Goal: Task Accomplishment & Management: Complete application form

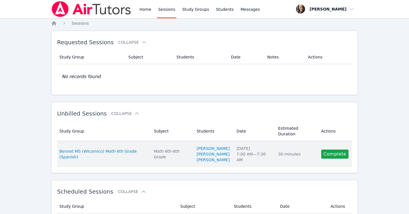
scroll to position [30, 0]
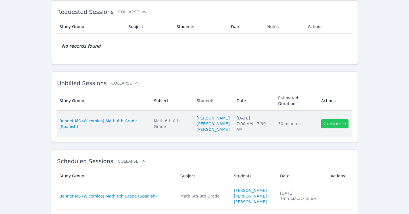
click at [335, 128] on link "Complete" at bounding box center [334, 123] width 27 height 9
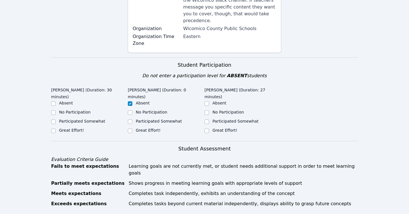
scroll to position [140, 0]
click at [52, 119] on input "Participated Somewhat" at bounding box center [53, 121] width 5 height 5
checkbox input "true"
click at [53, 128] on input "Great Effort!" at bounding box center [53, 130] width 5 height 5
checkbox input "true"
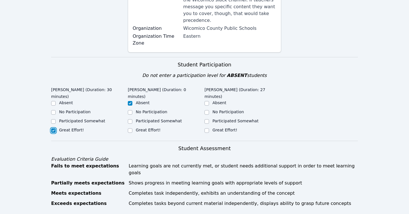
checkbox input "false"
click at [129, 128] on input "Great Effort!" at bounding box center [130, 130] width 5 height 5
checkbox input "true"
checkbox input "false"
click at [208, 128] on input "Great Effort!" at bounding box center [206, 130] width 5 height 5
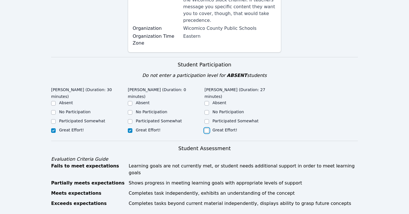
checkbox input "true"
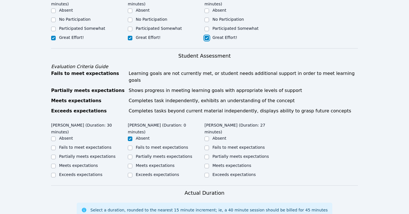
scroll to position [237, 0]
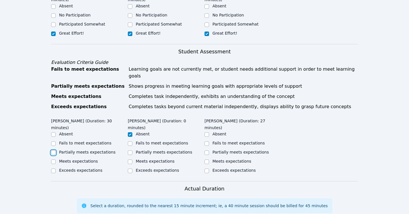
click at [52, 150] on input "Partially meets expectations" at bounding box center [53, 152] width 5 height 5
checkbox input "true"
click at [129, 150] on input "Partially meets expectations" at bounding box center [130, 152] width 5 height 5
checkbox input "true"
checkbox input "false"
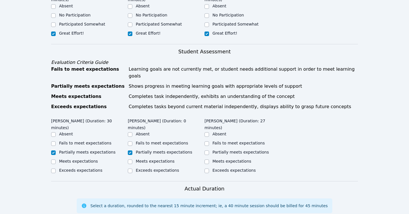
click at [210, 149] on div "Partially meets expectations" at bounding box center [242, 152] width 77 height 7
click at [208, 150] on input "Partially meets expectations" at bounding box center [206, 152] width 5 height 5
checkbox input "true"
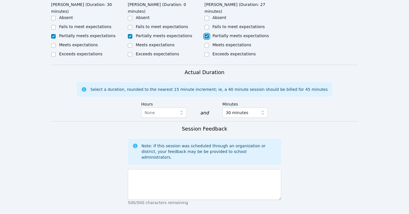
scroll to position [357, 0]
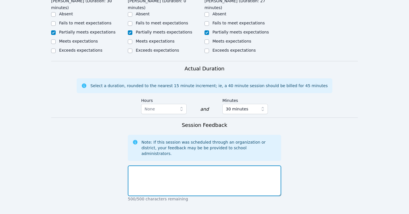
click at [199, 166] on textarea at bounding box center [204, 181] width 153 height 31
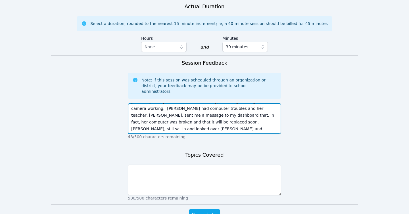
scroll to position [422, 0]
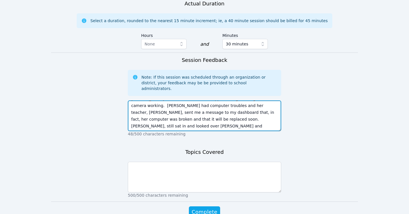
type textarea "[PERSON_NAME] logged in first with little, if any tech troubles, while [PERSON_…"
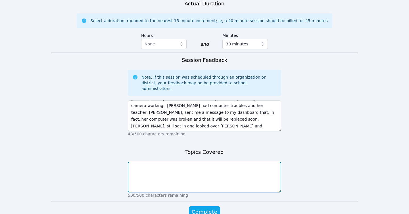
click at [246, 162] on textarea at bounding box center [204, 177] width 153 height 31
type textarea "I"
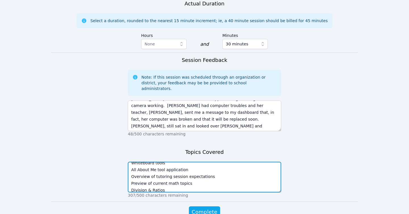
scroll to position [31, 0]
type textarea "Tech Troubleshooting Introductions Cloud room features Whiteboard tools All Abo…"
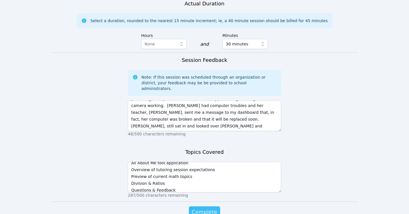
click at [203, 208] on span "Complete" at bounding box center [205, 212] width 26 height 8
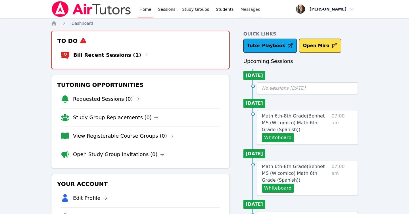
click at [247, 8] on span "Messages" at bounding box center [250, 10] width 20 height 6
